Goal: Communication & Community: Answer question/provide support

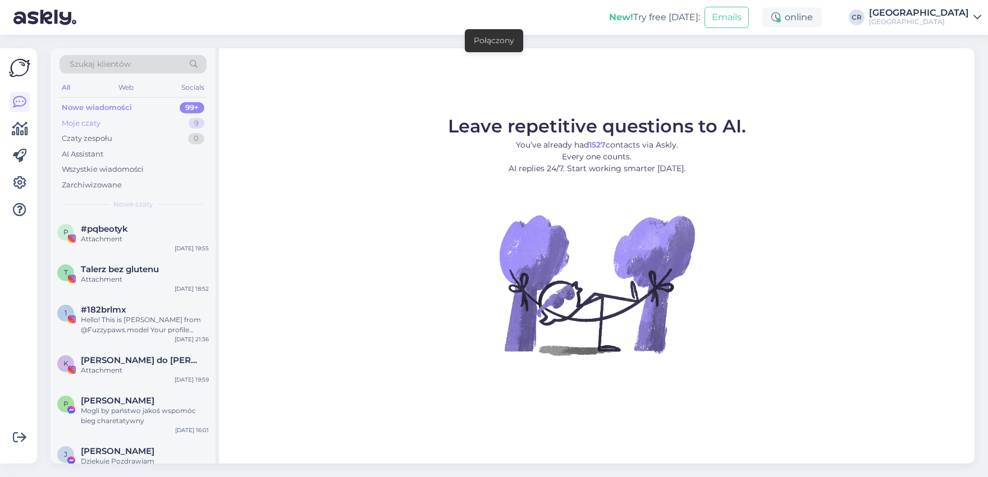
click at [115, 127] on div "Moje czaty 9" at bounding box center [133, 124] width 147 height 16
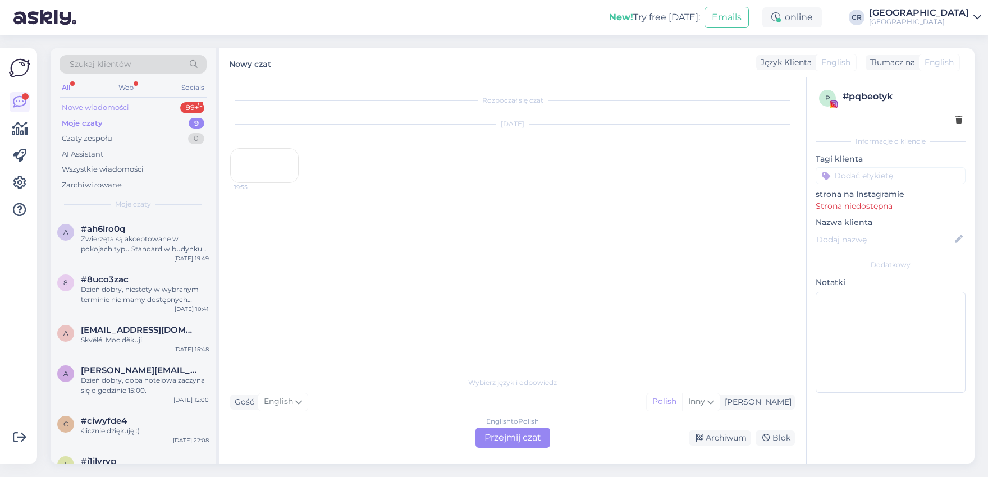
click at [127, 111] on div "Nowe wiadomości" at bounding box center [95, 107] width 67 height 11
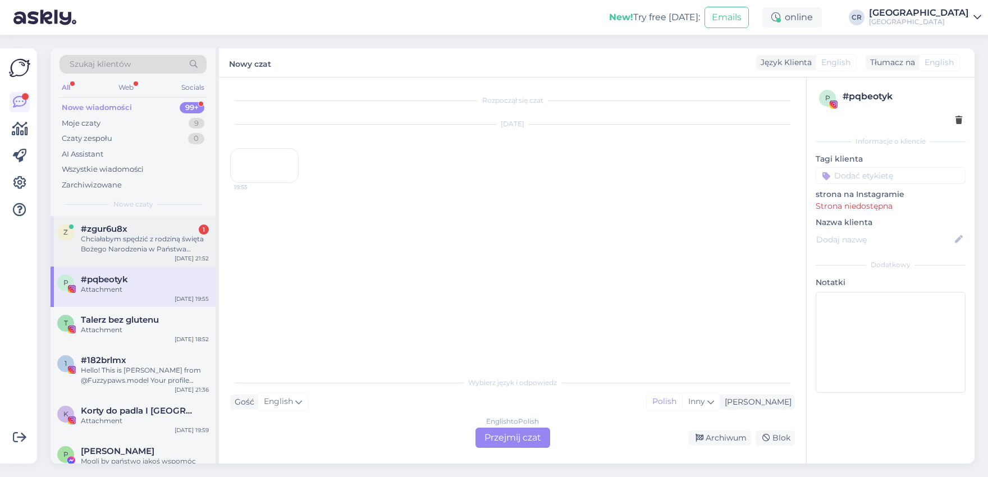
click at [130, 238] on div "Chciałabym spędzić z rodziną święta Bożego Narodzenia w Państwa obiekcie. Czy m…" at bounding box center [145, 244] width 128 height 20
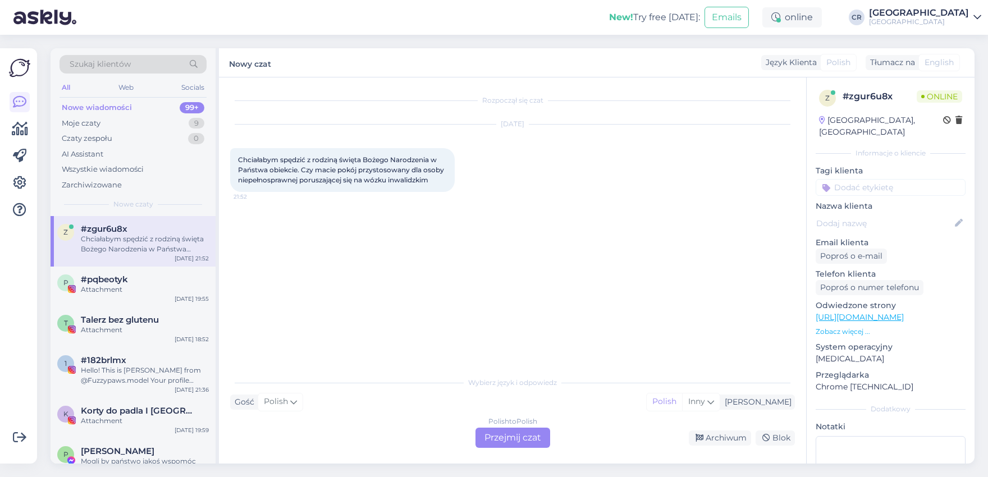
click at [499, 435] on div "Polish to Polish Przejmij czat" at bounding box center [513, 438] width 75 height 20
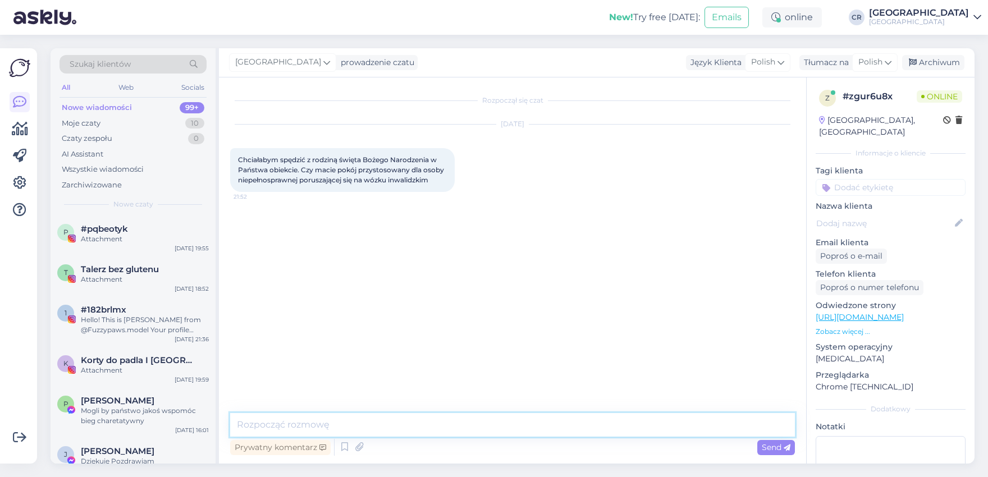
click at [253, 421] on textarea at bounding box center [512, 425] width 565 height 24
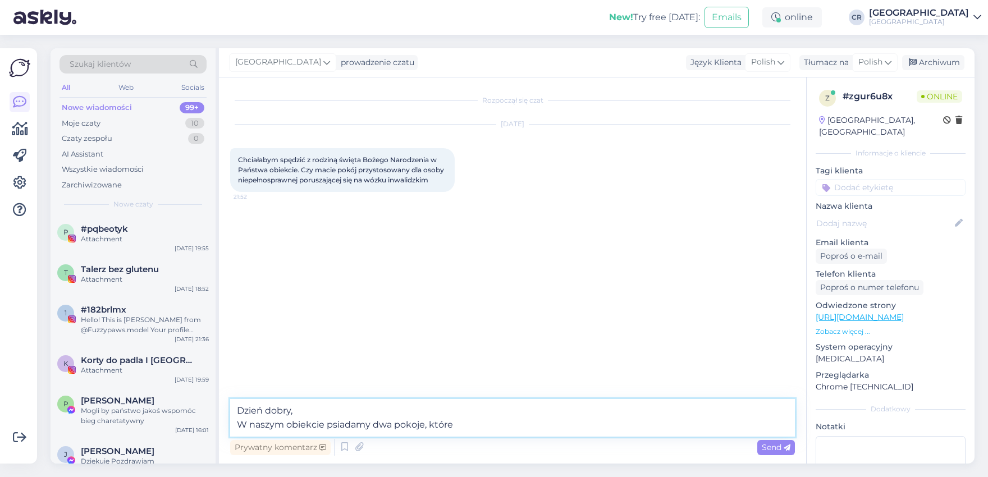
click at [332, 427] on textarea "Dzień dobry, W naszym obiekcie psiadamy dwa pokoje, które" at bounding box center [512, 418] width 565 height 38
click at [480, 426] on textarea "Dzień dobry, W naszym obiekcie posiadamy dwa pokoje, które" at bounding box center [512, 418] width 565 height 38
click at [603, 426] on textarea "Dzień dobry, W naszym obiekcie posiadamy dwa pokoje, które są przystosowane do …" at bounding box center [512, 418] width 565 height 38
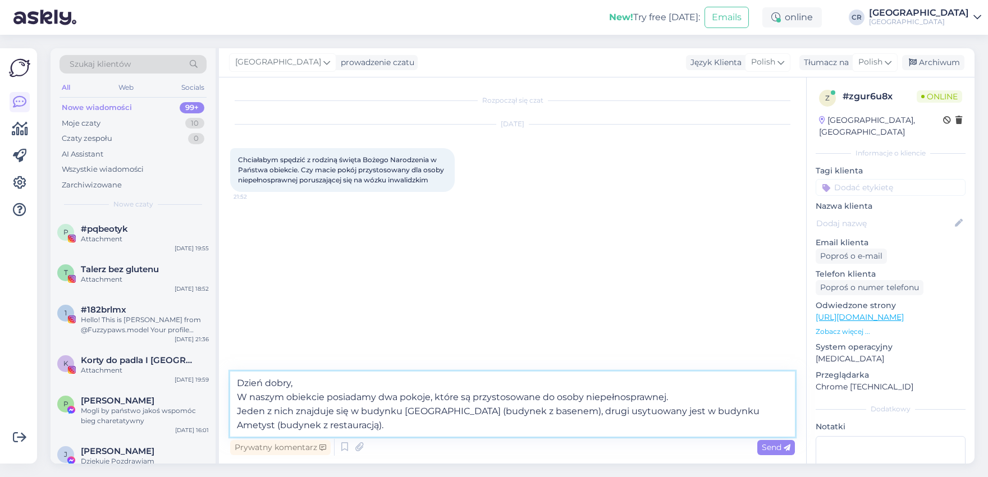
click at [549, 395] on textarea "Dzień dobry, W naszym obiekcie posiadamy dwa pokoje, które są przystosowane do …" at bounding box center [512, 404] width 565 height 65
type textarea "Dzień dobry, W naszym obiekcie posiadamy dwa pokoje, które są przystosowane dla…"
click at [778, 446] on span "Send" at bounding box center [776, 448] width 29 height 10
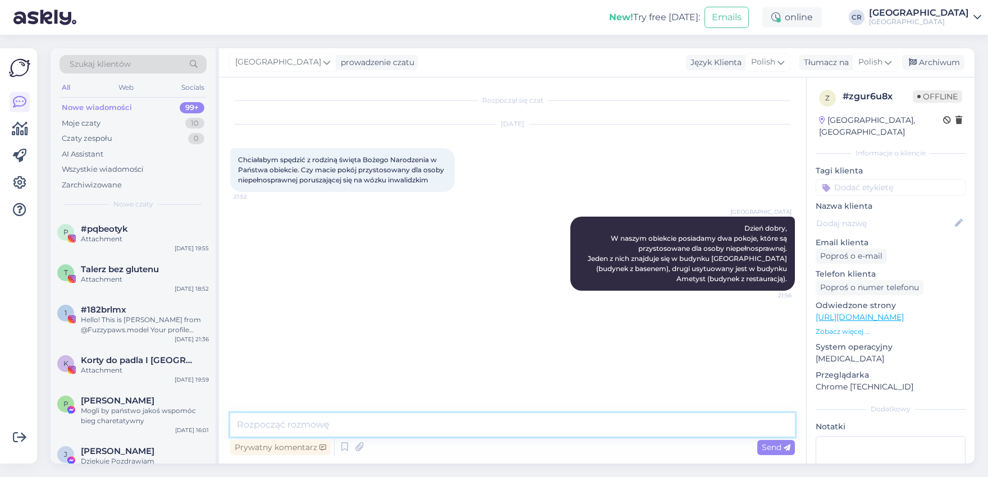
click at [329, 423] on textarea at bounding box center [512, 425] width 565 height 24
type textarea "N"
type textarea "C"
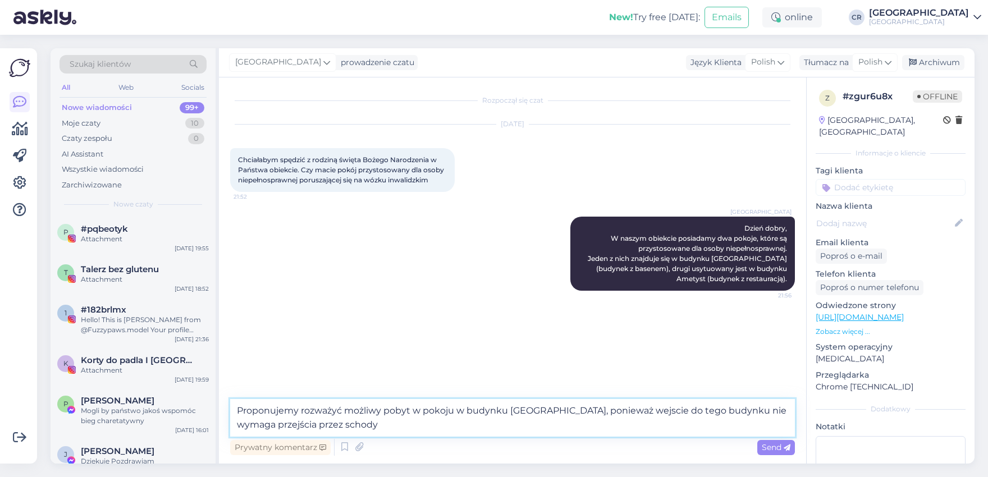
click at [632, 411] on textarea "Proponujemy rozważyć możliwy pobyt w pokoju w budynku [GEOGRAPHIC_DATA], poniew…" at bounding box center [512, 418] width 565 height 38
click at [584, 432] on textarea "Proponujemy rozważyć możliwy pobyt w pokoju w budynku [GEOGRAPHIC_DATA], poniew…" at bounding box center [512, 418] width 565 height 38
click at [724, 411] on textarea "Proponujemy rozważyć możliwy pobyt w pokoju w budynku [GEOGRAPHIC_DATA], poniew…" at bounding box center [512, 418] width 565 height 38
click at [587, 427] on textarea "Proponujemy rozważyć możliwy pobyt w pokoju w budynku [GEOGRAPHIC_DATA], poniew…" at bounding box center [512, 418] width 565 height 38
type textarea "Proponujemy rozważyć możliwy pobyt w pokoju w budynku [GEOGRAPHIC_DATA], poniew…"
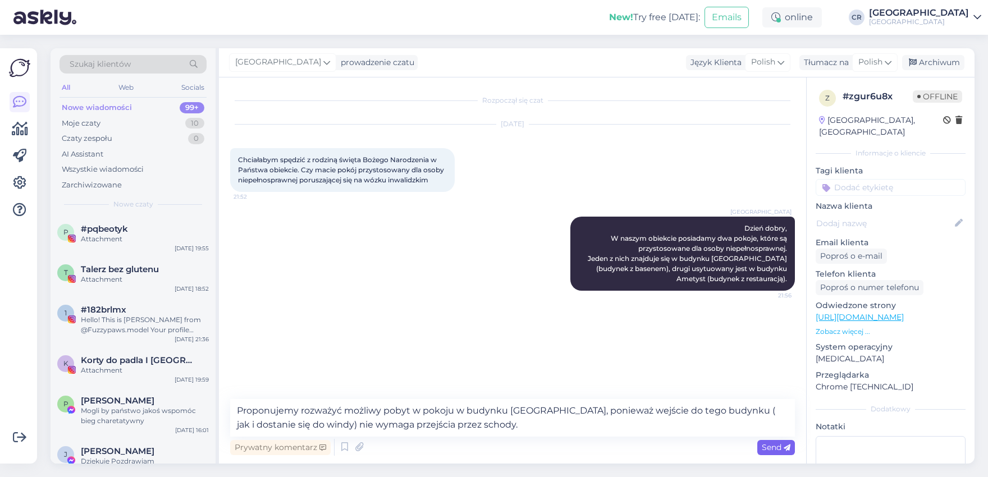
click at [767, 446] on span "Send" at bounding box center [776, 448] width 29 height 10
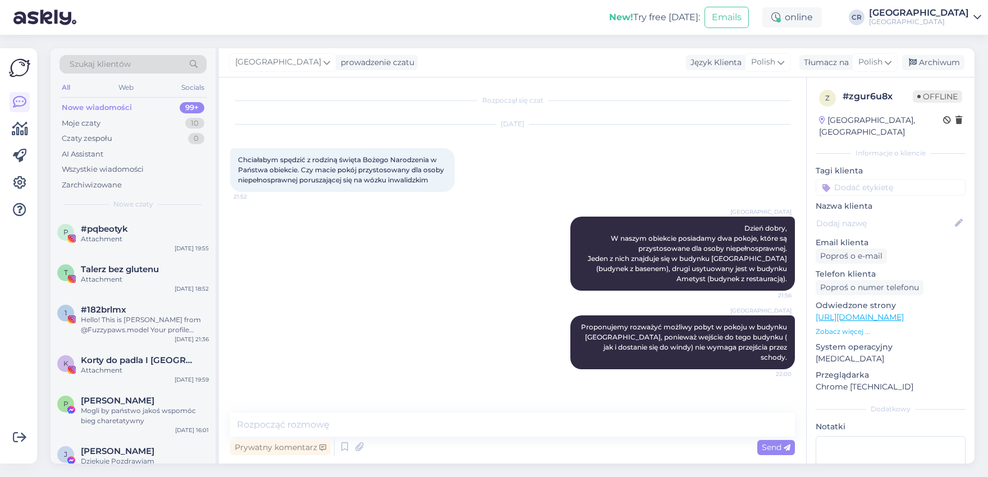
click at [505, 344] on div "[GEOGRAPHIC_DATA] Proponujemy rozważyć możliwy pobyt w pokoju w budynku [GEOGRA…" at bounding box center [512, 342] width 565 height 79
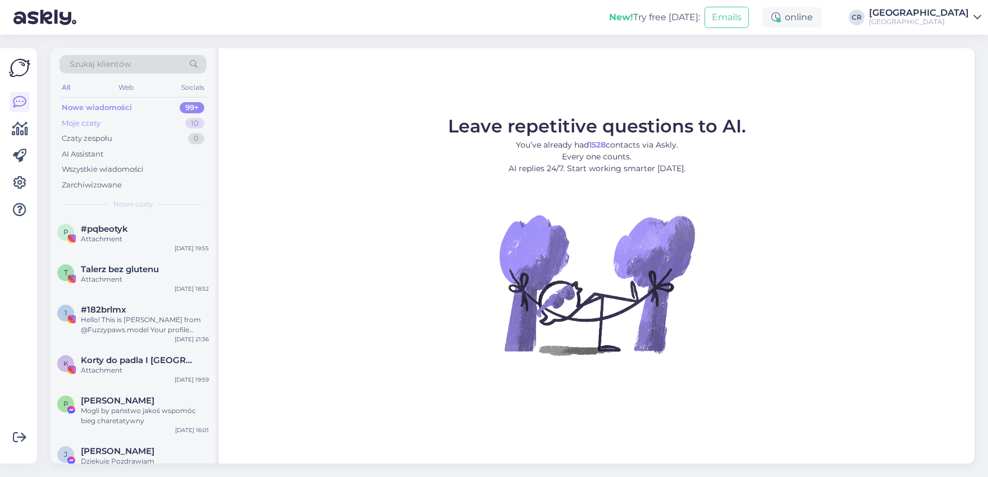
click at [102, 124] on div "Moje czaty 10" at bounding box center [133, 124] width 147 height 16
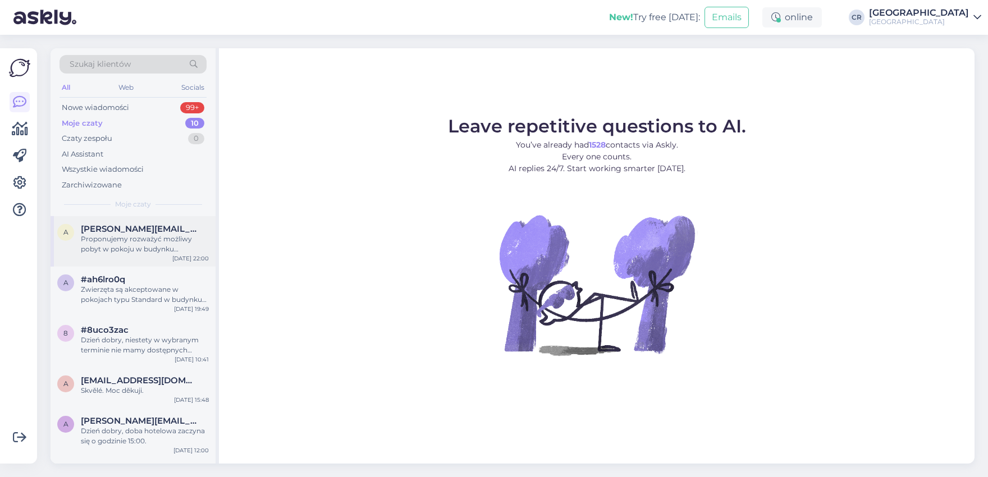
click at [99, 234] on div "Proponujemy rozważyć możliwy pobyt w pokoju w budynku [GEOGRAPHIC_DATA], poniew…" at bounding box center [145, 244] width 128 height 20
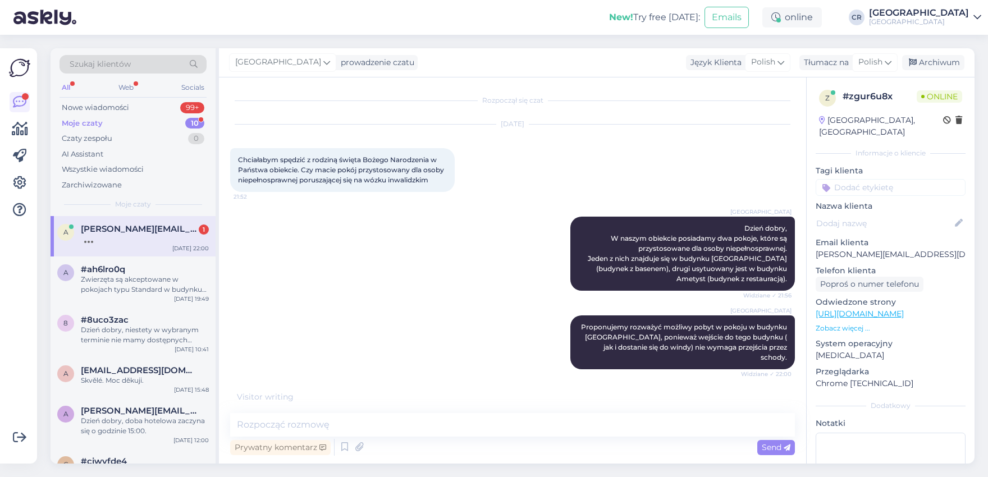
scroll to position [17, 0]
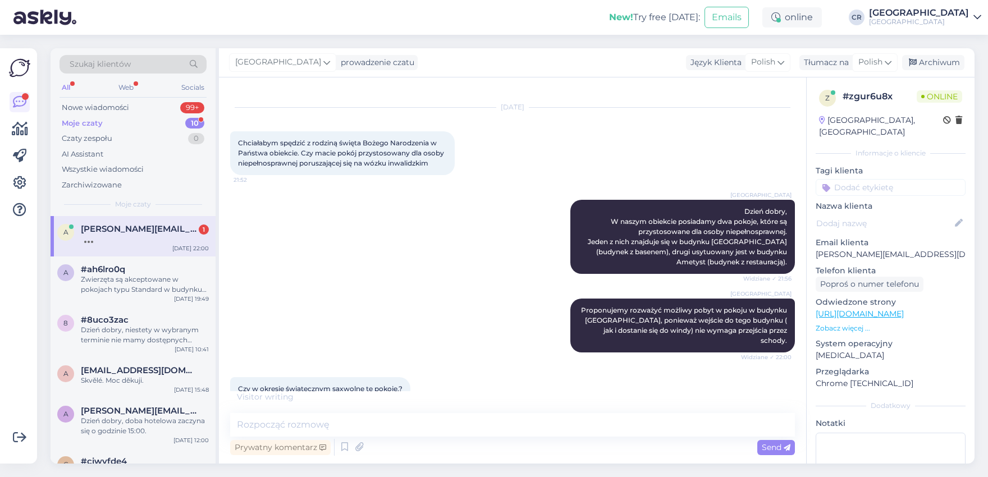
click at [108, 238] on div at bounding box center [145, 239] width 128 height 10
click at [295, 423] on textarea at bounding box center [512, 425] width 565 height 24
type textarea "t"
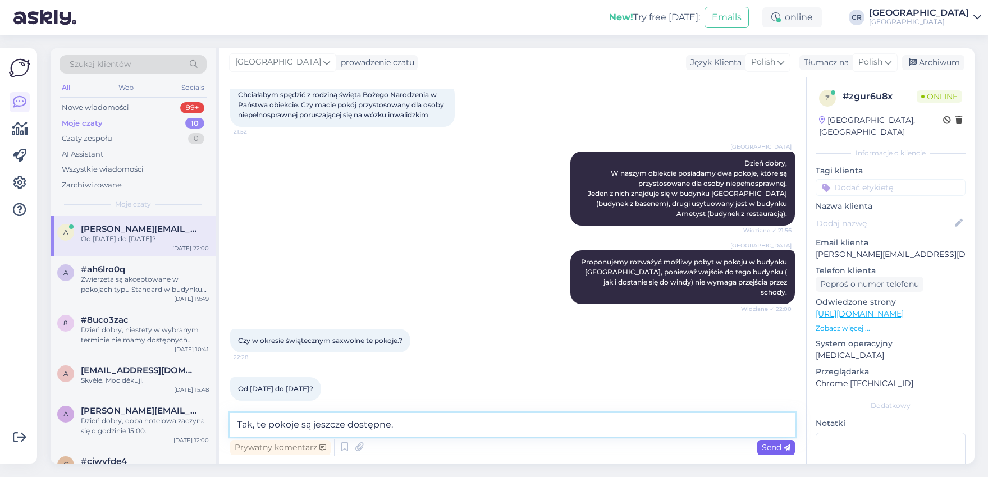
type textarea "Tak, te pokoje są jeszcze dostępne."
click at [776, 448] on span "Send" at bounding box center [776, 448] width 29 height 10
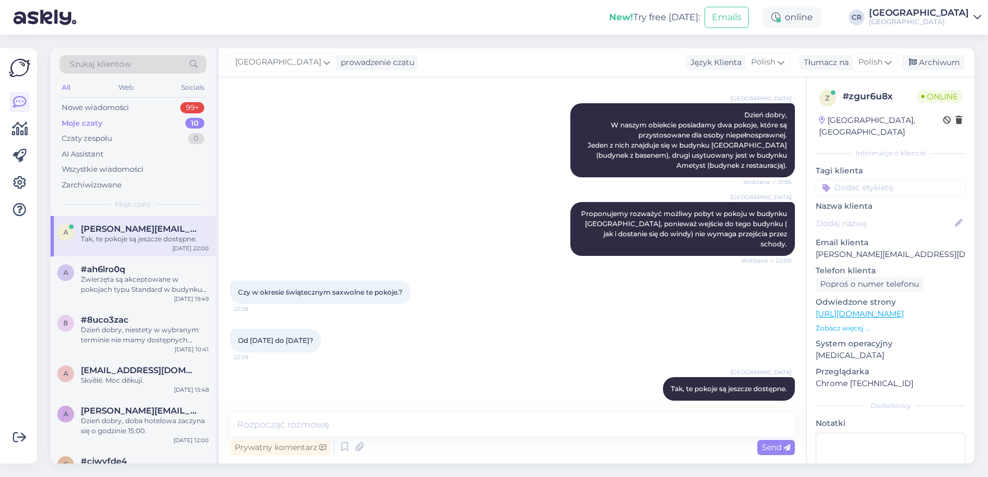
click at [521, 382] on div "Cottonina Hotel & Mineral SPA Resort Tak, te pokoje są jeszcze dostępne. 22:29" at bounding box center [512, 389] width 565 height 48
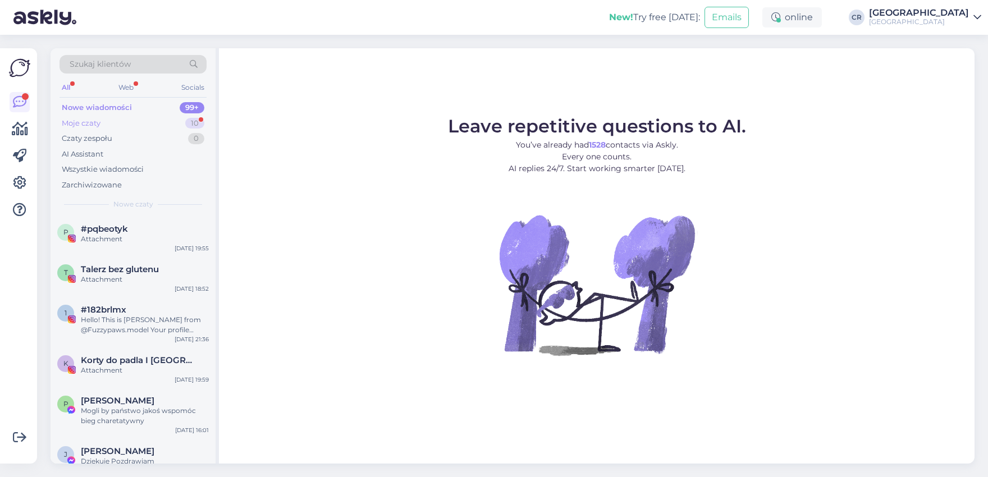
click at [118, 125] on div "Moje czaty 10" at bounding box center [133, 124] width 147 height 16
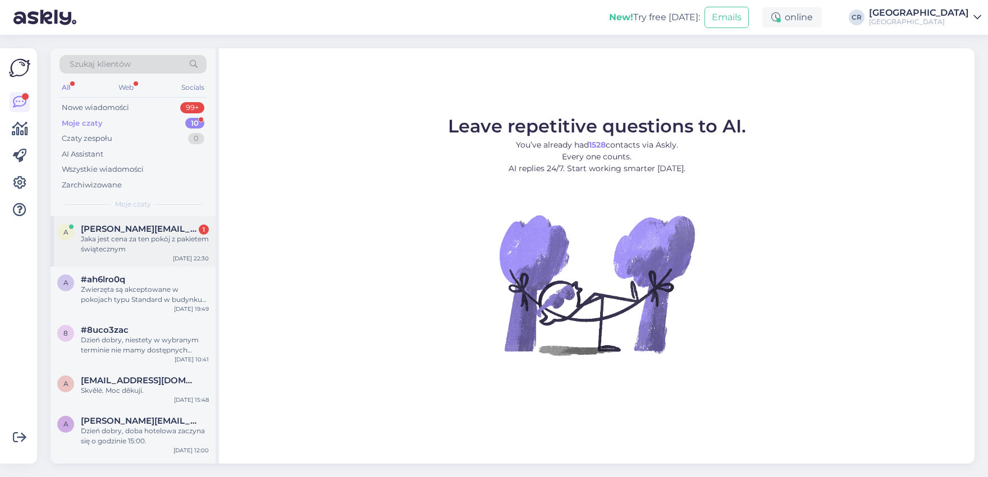
click at [126, 226] on span "[PERSON_NAME][EMAIL_ADDRESS][DOMAIN_NAME]" at bounding box center [139, 229] width 117 height 10
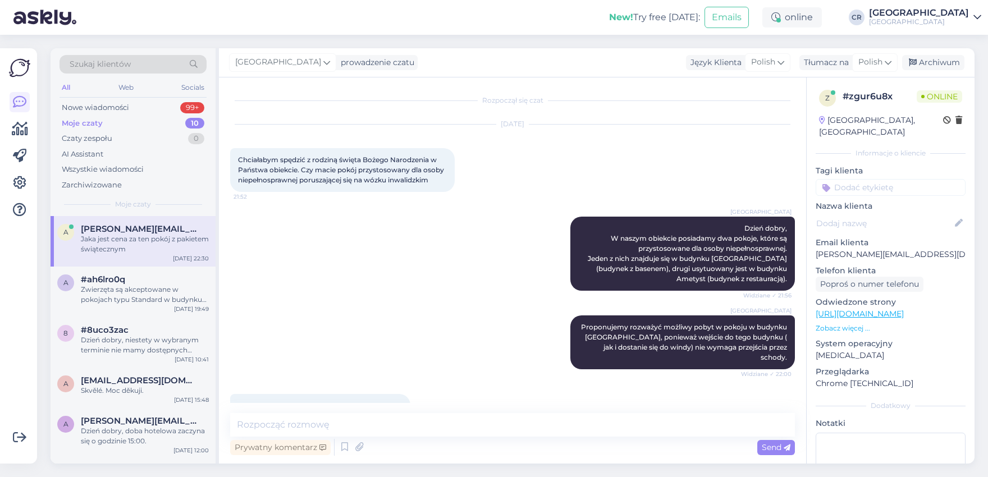
scroll to position [161, 0]
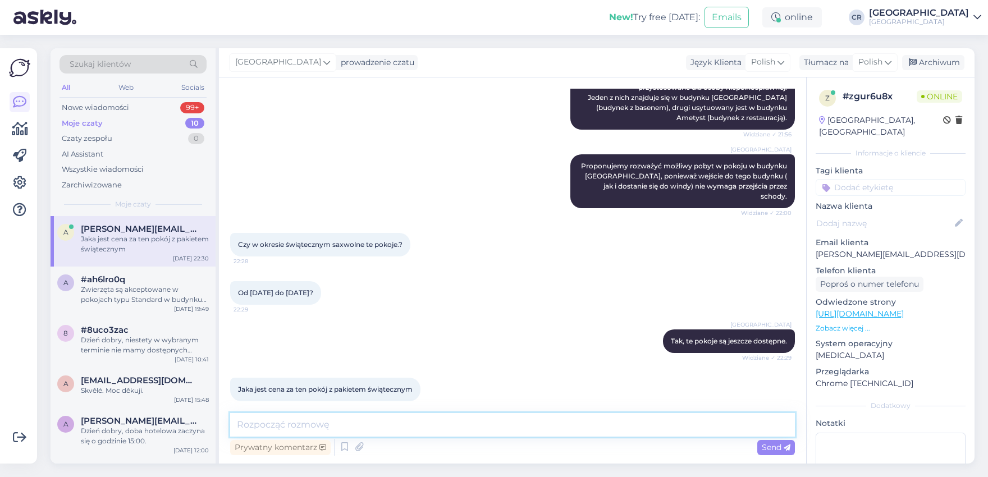
click at [311, 421] on textarea at bounding box center [512, 425] width 565 height 24
drag, startPoint x: 257, startPoint y: 423, endPoint x: 167, endPoint y: 409, distance: 90.5
click at [230, 413] on textarea "A ile osób będzie w pokoju?" at bounding box center [512, 425] width 565 height 24
click at [402, 425] on textarea "Ile osób będzie w pokoju?" at bounding box center [512, 425] width 565 height 24
type textarea "Ile osób będzie w pokoju?"
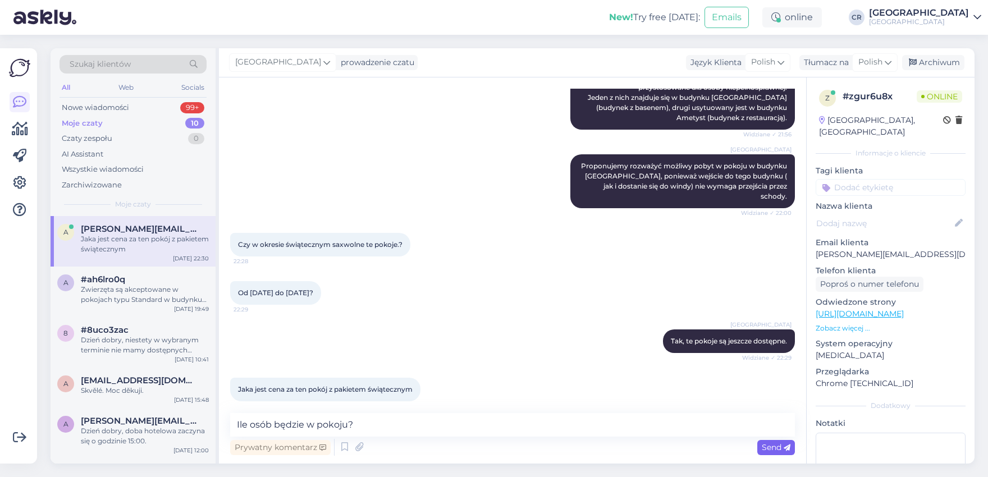
click at [767, 449] on span "Send" at bounding box center [776, 448] width 29 height 10
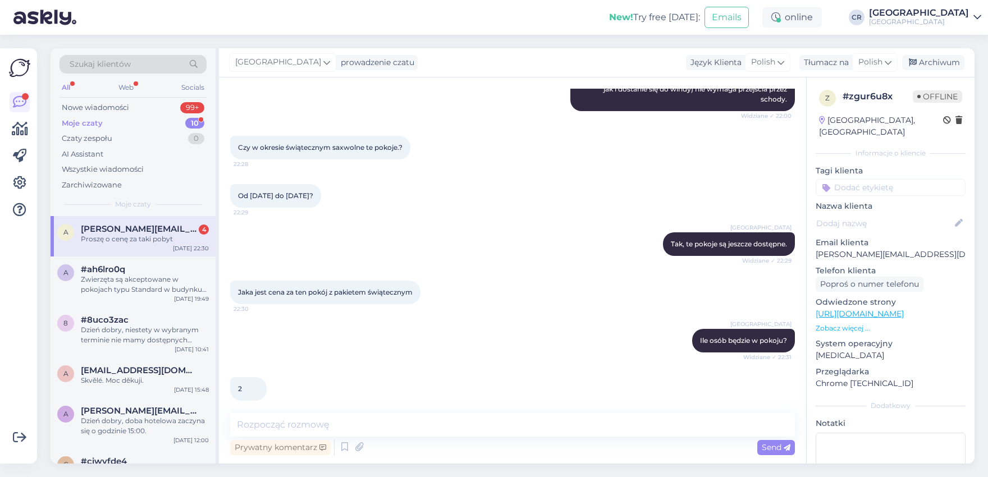
scroll to position [413, 0]
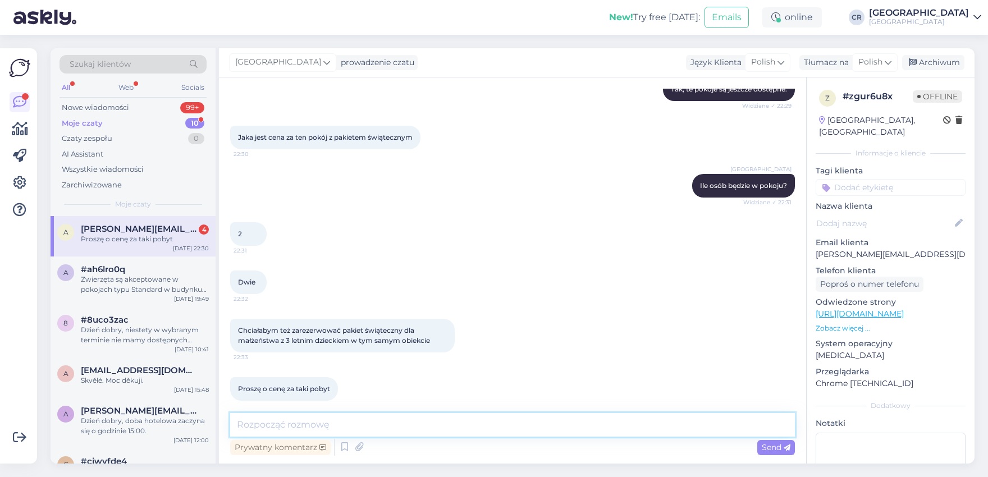
click at [266, 419] on textarea at bounding box center [512, 425] width 565 height 24
type textarea "w"
type textarea "W"
click at [124, 279] on div "Zwierzęta są akceptowane w pokojach typu Standard w budynku Wozownia. Natomiast…" at bounding box center [145, 285] width 128 height 20
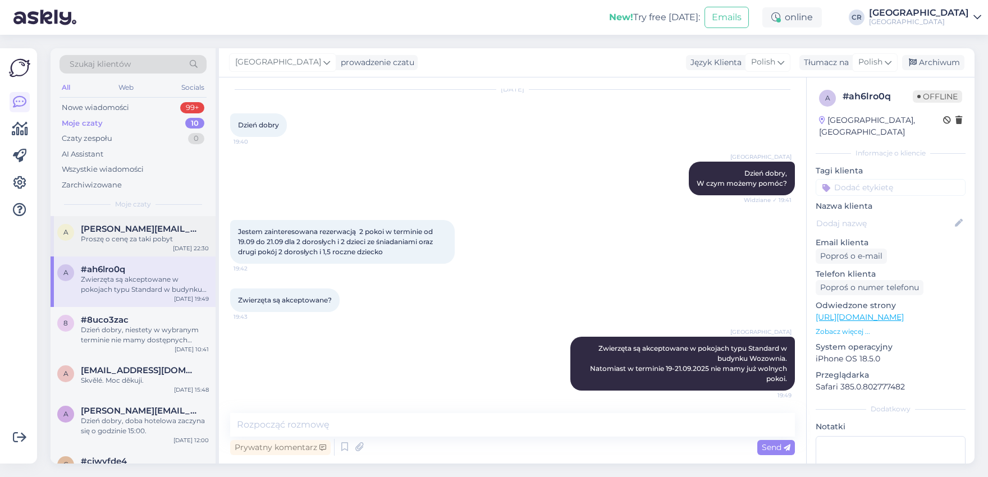
click at [133, 244] on div "Proszę o cenę za taki pobyt" at bounding box center [145, 239] width 128 height 10
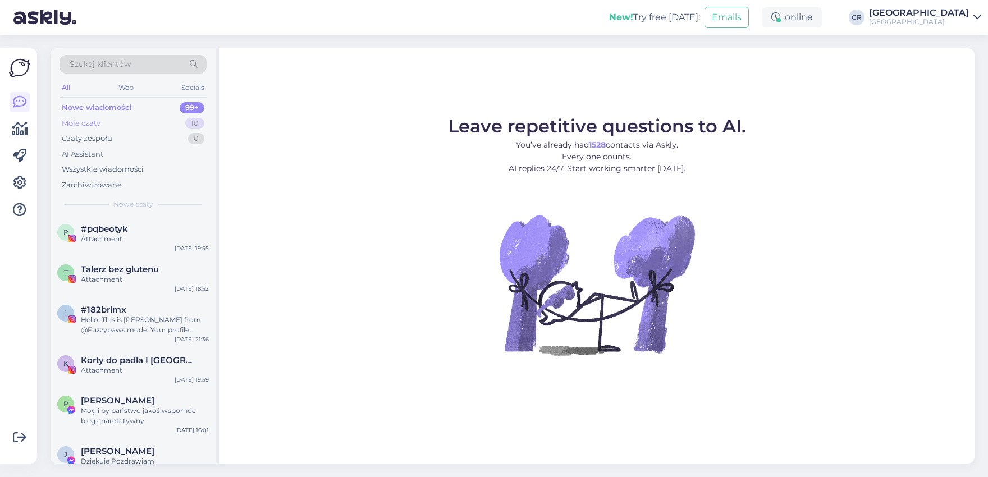
click at [115, 127] on div "Moje czaty 10" at bounding box center [133, 124] width 147 height 16
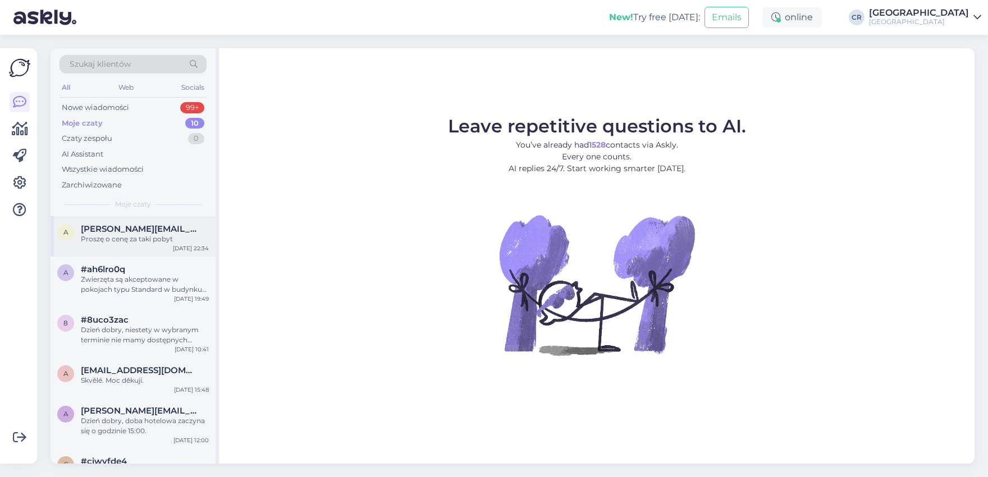
click at [110, 236] on div "Proszę o cenę za taki pobyt" at bounding box center [145, 239] width 128 height 10
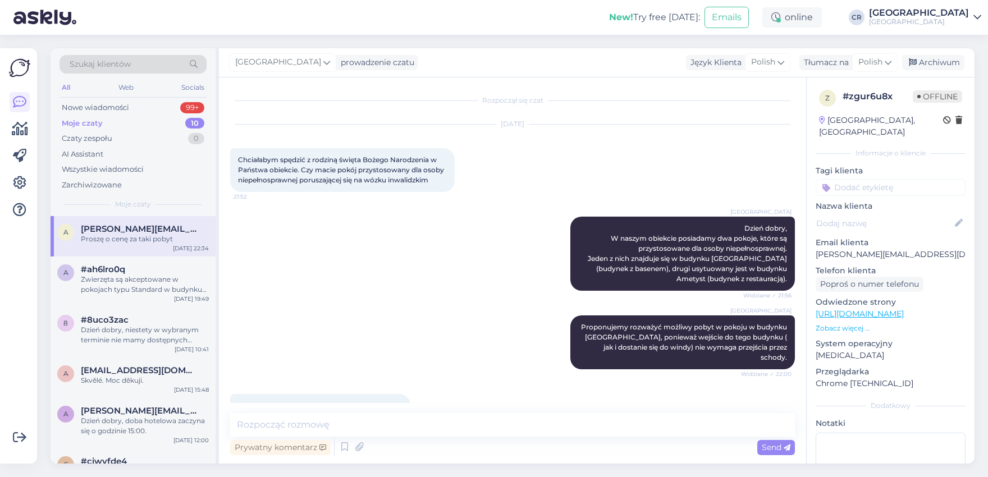
scroll to position [413, 0]
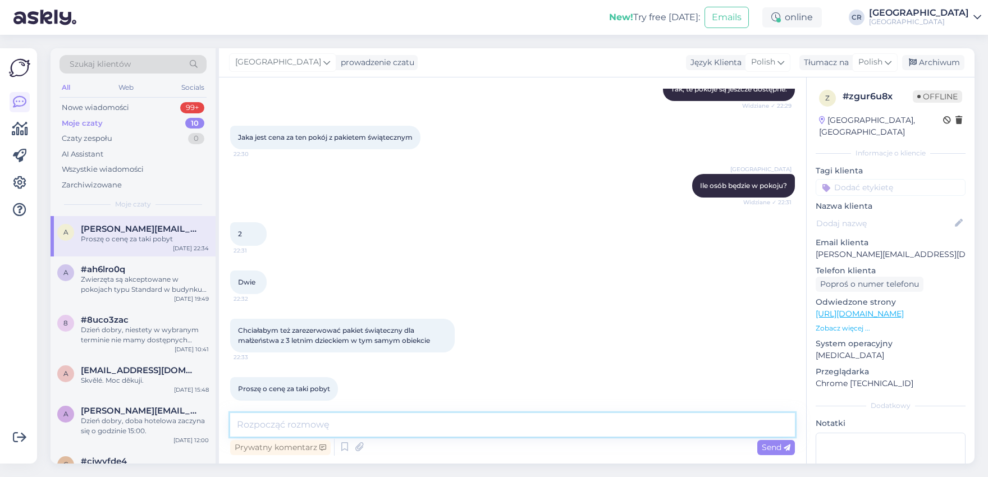
click at [279, 421] on textarea at bounding box center [512, 425] width 565 height 24
